Goal: Navigation & Orientation: Find specific page/section

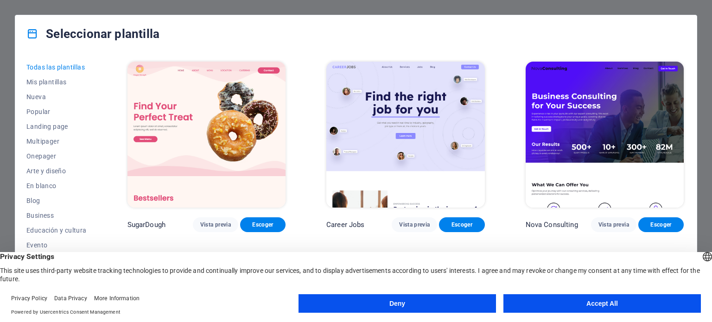
click at [571, 302] on button "Accept All" at bounding box center [601, 303] width 197 height 19
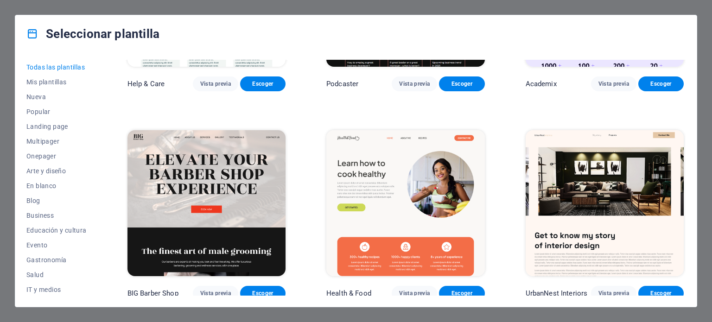
scroll to position [996, 0]
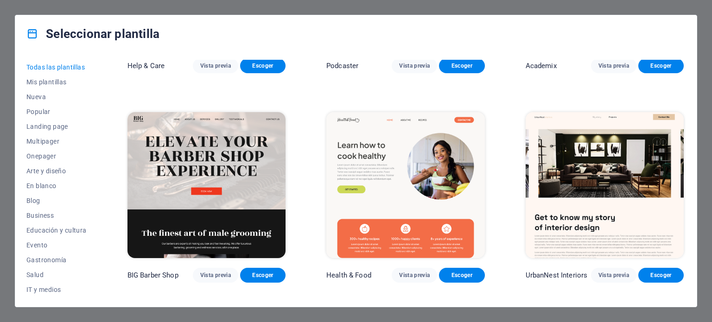
click at [686, 90] on div "Todas las plantillas Mis plantillas Nueva Popular Landing page Multipager Onepa…" at bounding box center [355, 179] width 681 height 254
click at [685, 109] on div "Todas las plantillas Mis plantillas Nueva Popular Landing page Multipager Onepa…" at bounding box center [355, 179] width 681 height 254
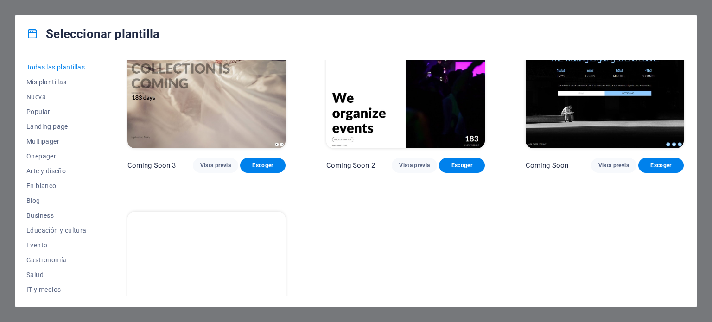
scroll to position [11398, 0]
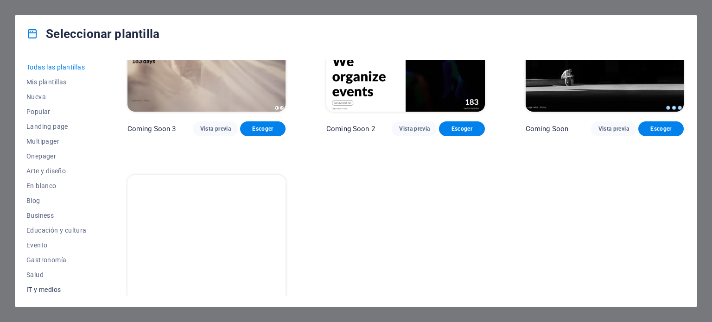
click at [46, 290] on span "IT y medios" at bounding box center [56, 289] width 60 height 7
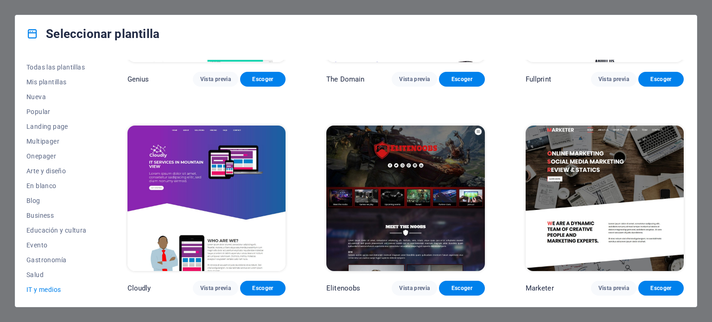
scroll to position [560, 0]
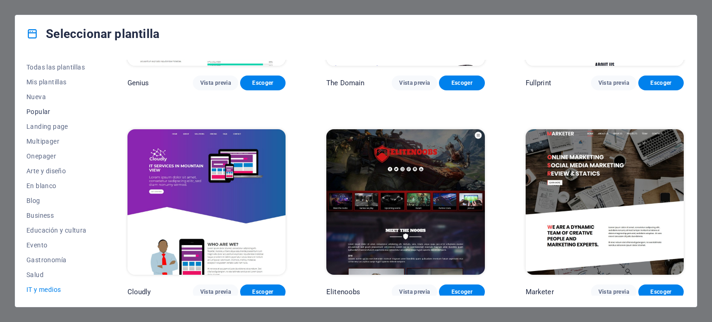
click at [46, 111] on span "Popular" at bounding box center [56, 111] width 60 height 7
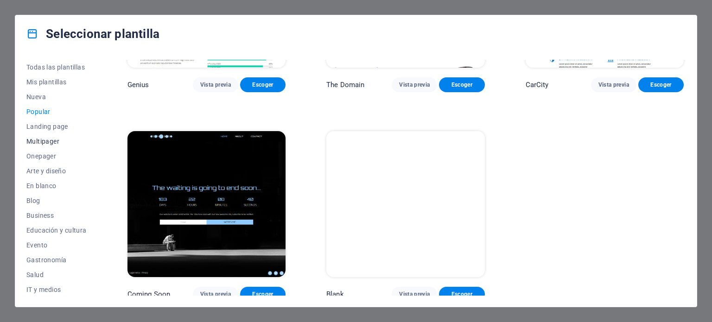
click at [57, 143] on span "Multipager" at bounding box center [56, 141] width 60 height 7
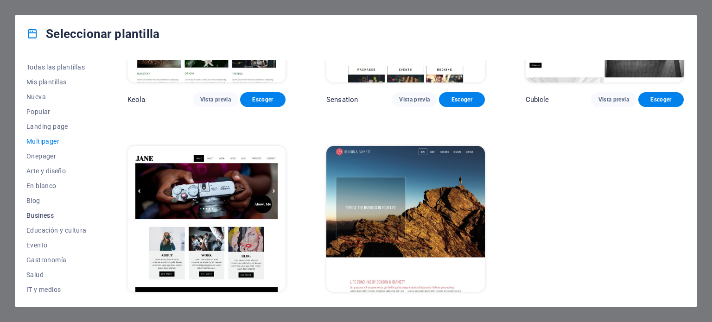
click at [50, 214] on span "Business" at bounding box center [56, 215] width 60 height 7
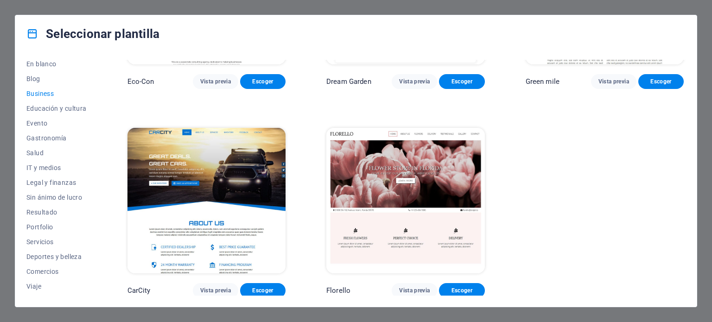
scroll to position [134, 0]
click at [50, 229] on span "Servicios" at bounding box center [56, 229] width 60 height 7
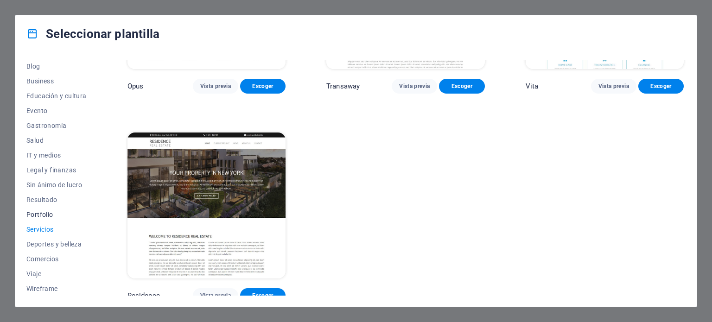
click at [44, 216] on span "Portfolio" at bounding box center [56, 214] width 60 height 7
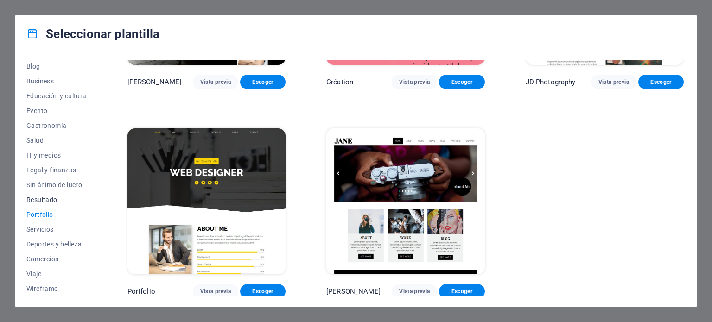
click at [44, 200] on span "Resultado" at bounding box center [56, 199] width 60 height 7
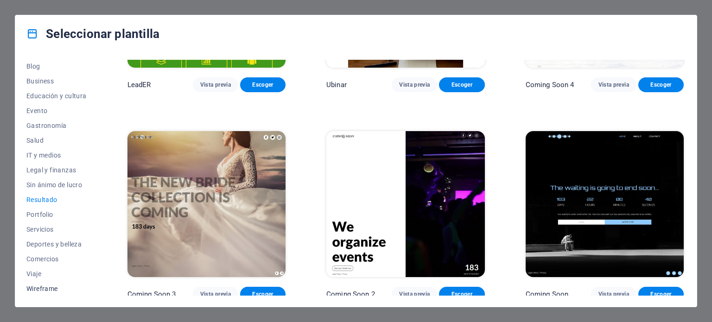
click at [49, 288] on span "Wireframe" at bounding box center [56, 288] width 60 height 7
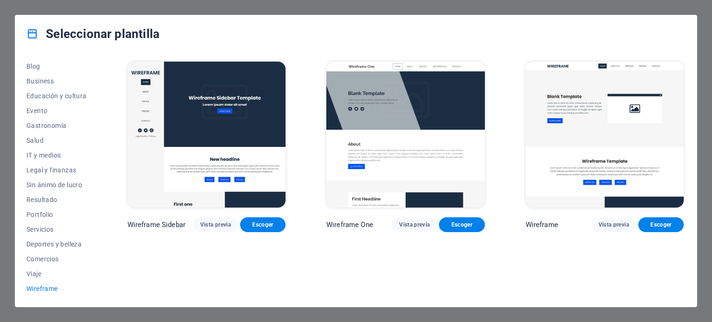
scroll to position [0, 0]
click at [78, 68] on span "Todas las plantillas" at bounding box center [56, 66] width 60 height 7
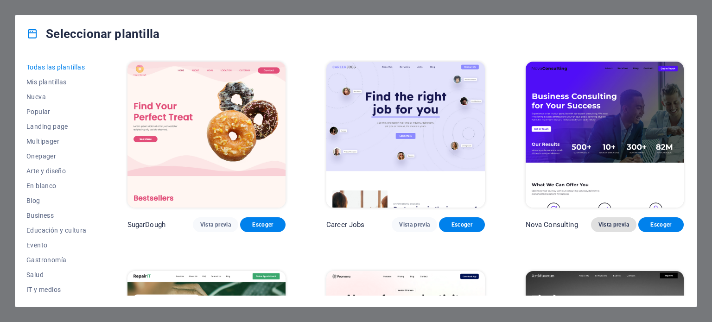
click at [605, 227] on span "Vista previa" at bounding box center [613, 224] width 31 height 7
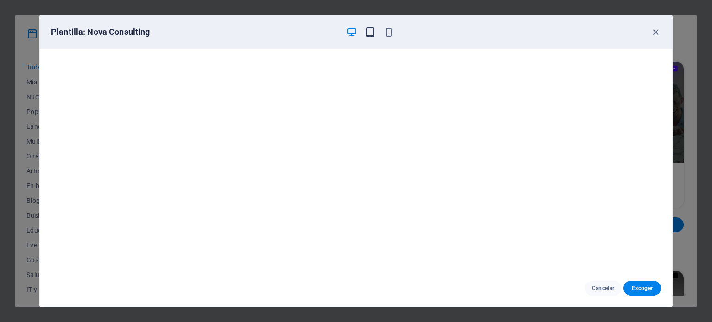
click at [370, 32] on icon "button" at bounding box center [370, 32] width 11 height 11
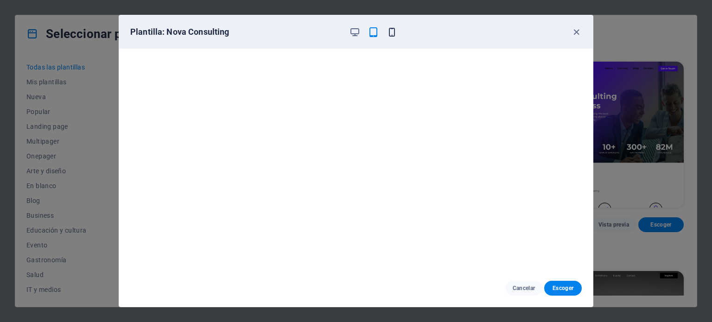
click at [393, 33] on icon "button" at bounding box center [391, 32] width 11 height 11
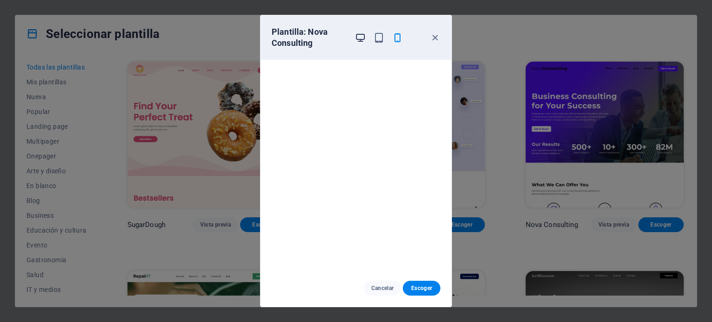
click at [364, 38] on icon "button" at bounding box center [360, 37] width 11 height 11
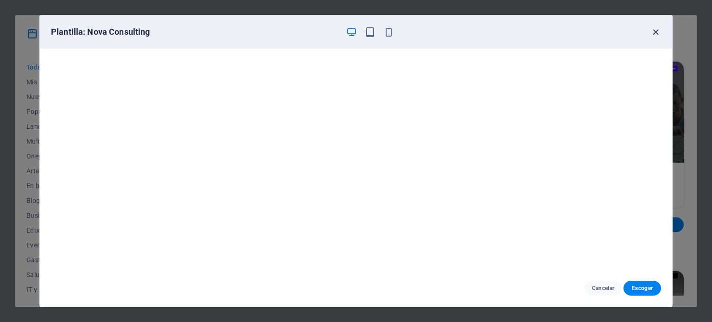
click at [652, 29] on icon "button" at bounding box center [655, 32] width 11 height 11
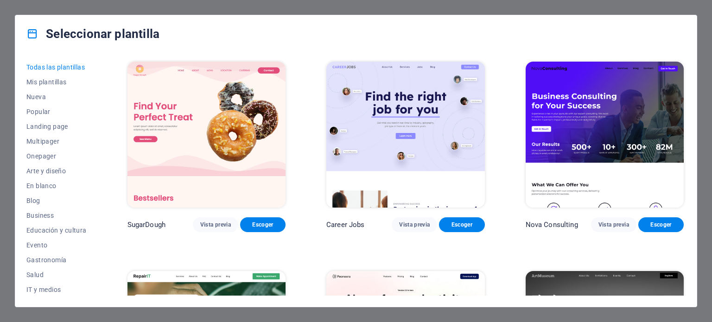
drag, startPoint x: 683, startPoint y: 63, endPoint x: 686, endPoint y: 69, distance: 7.1
click at [686, 69] on div "Todas las plantillas Mis plantillas Nueva Popular Landing page Multipager Onepa…" at bounding box center [355, 179] width 681 height 254
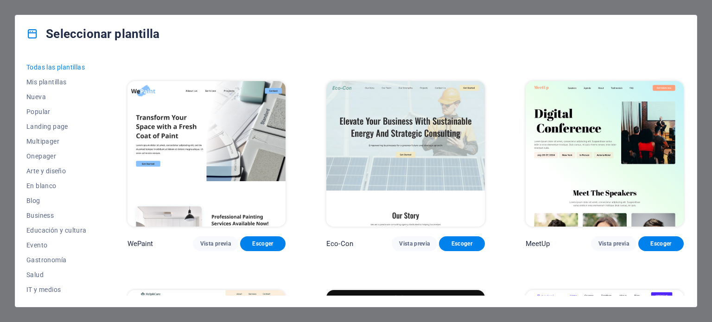
scroll to position [793, 0]
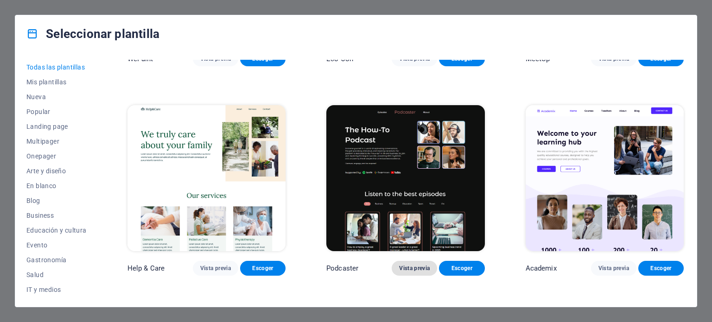
click at [418, 265] on span "Vista previa" at bounding box center [414, 268] width 31 height 7
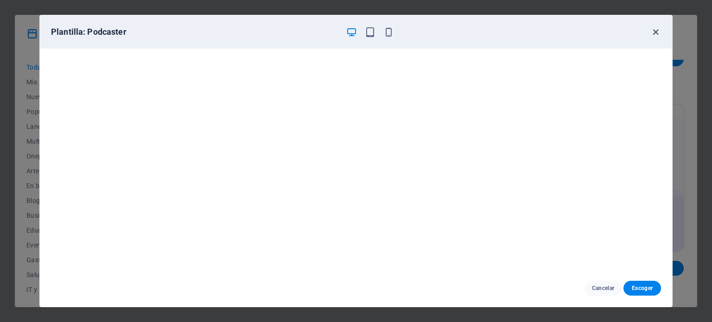
click at [652, 35] on icon "button" at bounding box center [655, 32] width 11 height 11
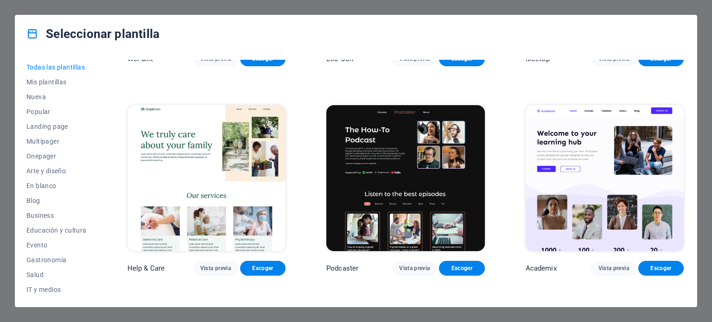
click at [618, 143] on img at bounding box center [604, 178] width 158 height 146
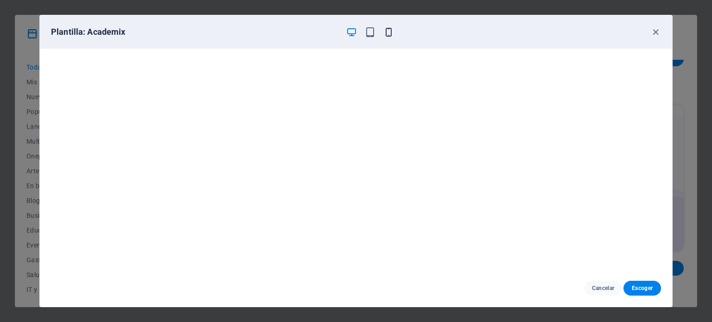
click at [391, 31] on icon "button" at bounding box center [388, 32] width 11 height 11
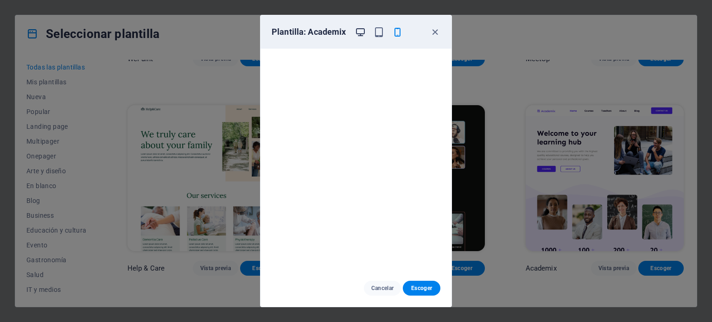
click at [361, 37] on icon "button" at bounding box center [360, 32] width 11 height 11
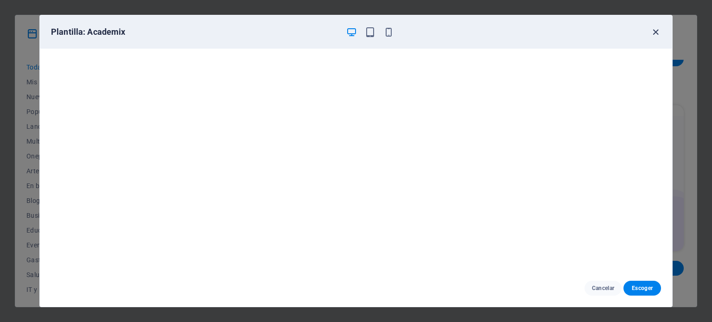
click at [652, 35] on icon "button" at bounding box center [655, 32] width 11 height 11
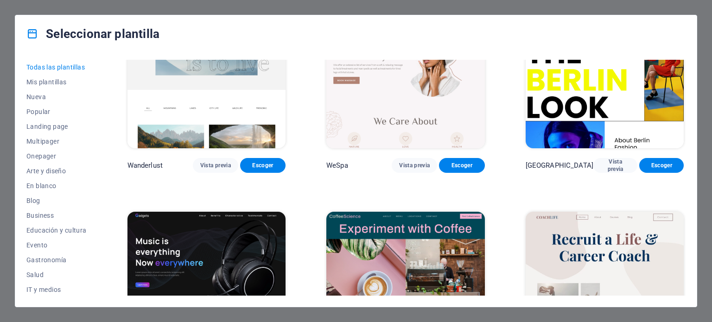
scroll to position [2489, 0]
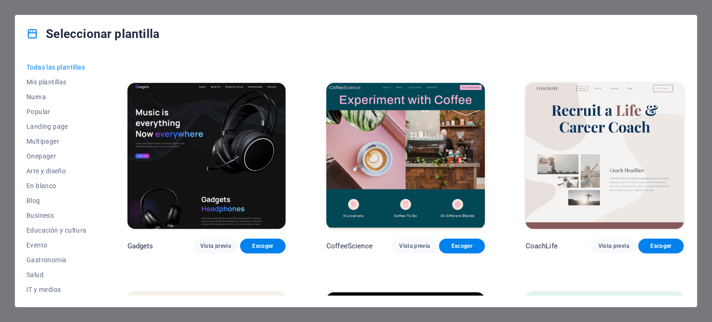
click at [227, 138] on img at bounding box center [206, 156] width 158 height 146
